Goal: Task Accomplishment & Management: Manage account settings

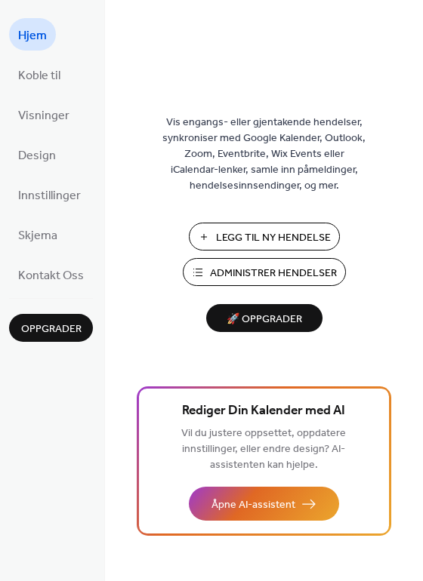
click at [245, 273] on span "Administrer Hendelser" at bounding box center [273, 274] width 127 height 16
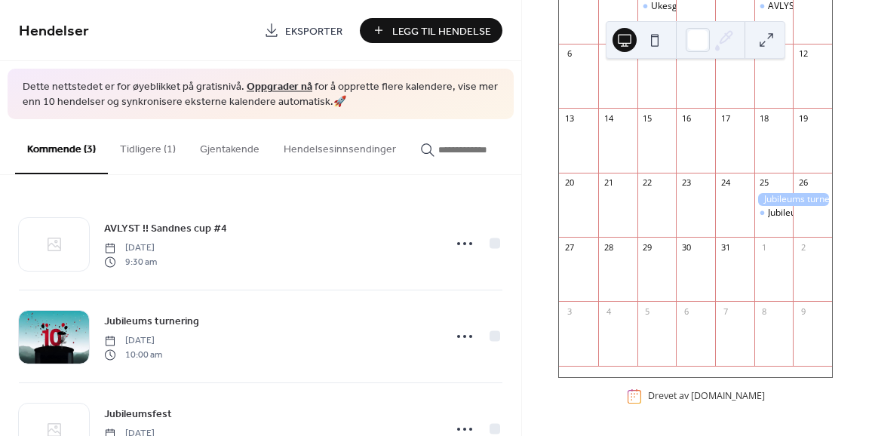
click at [155, 151] on button "Tidligere (1)" at bounding box center [148, 146] width 80 height 54
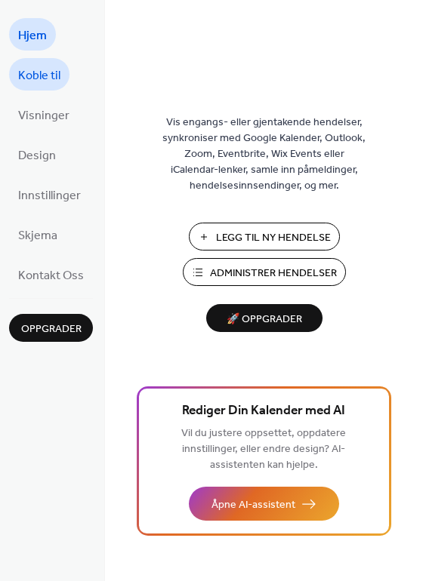
click at [37, 65] on span "Koble til" at bounding box center [39, 75] width 42 height 23
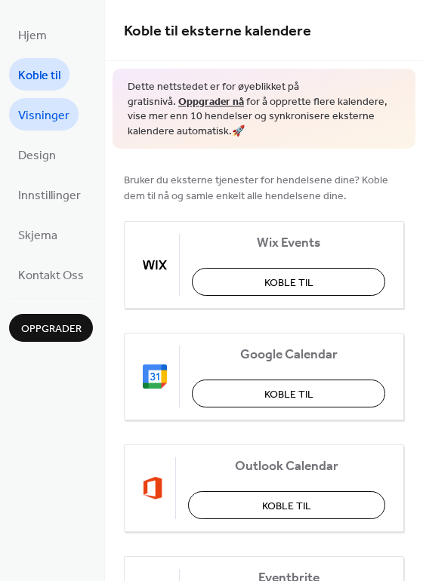
click at [51, 112] on span "Visninger" at bounding box center [43, 115] width 51 height 23
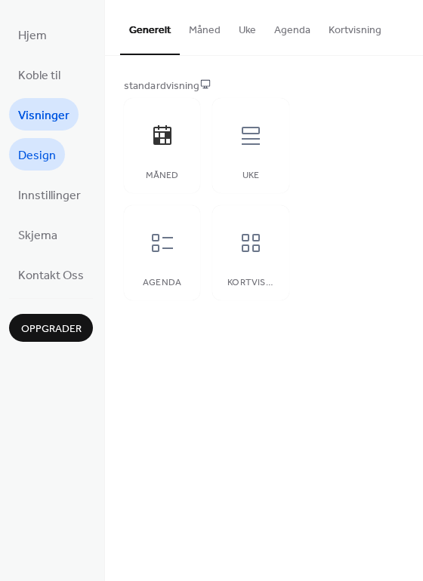
click at [44, 159] on span "Design" at bounding box center [37, 155] width 38 height 23
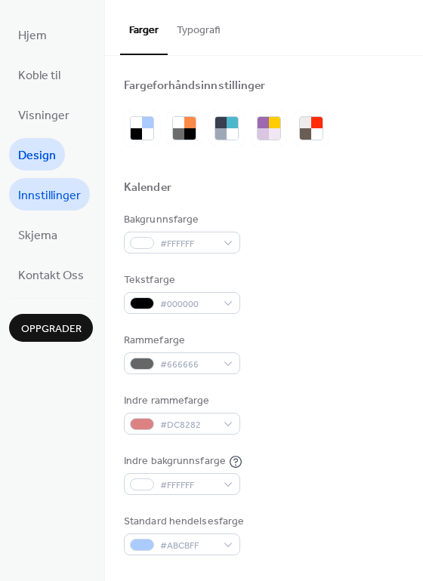
click at [44, 189] on span "Innstillinger" at bounding box center [49, 195] width 63 height 23
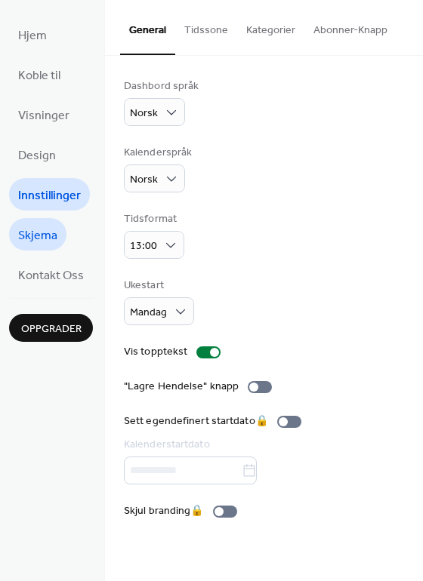
click at [35, 224] on span "Skjema" at bounding box center [37, 235] width 39 height 23
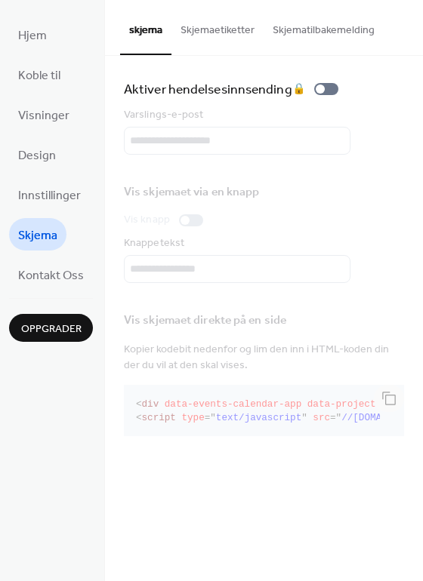
click at [220, 32] on button "Skjemaetiketter" at bounding box center [217, 27] width 92 height 54
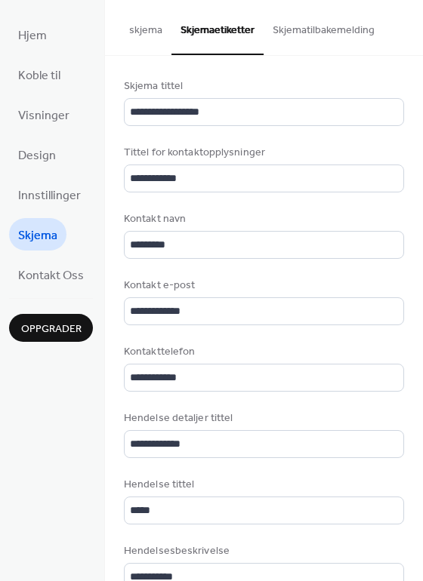
click at [141, 29] on button "skjema" at bounding box center [145, 27] width 51 height 54
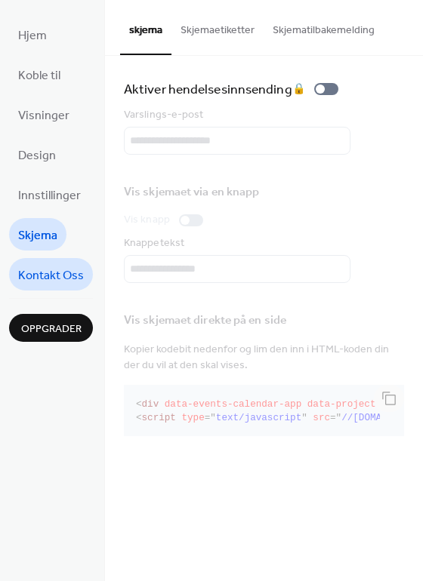
click at [53, 268] on span "Kontakt Oss" at bounding box center [51, 275] width 66 height 23
